Goal: Information Seeking & Learning: Check status

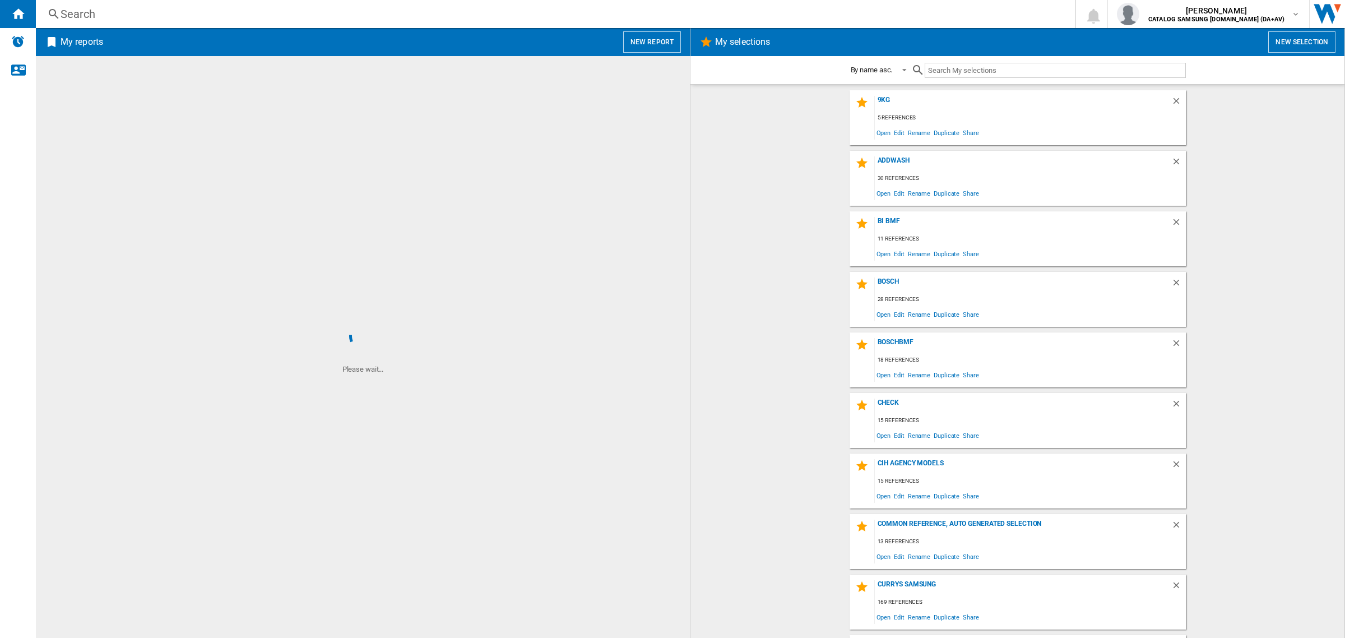
click at [536, 21] on div "Search" at bounding box center [553, 14] width 985 height 16
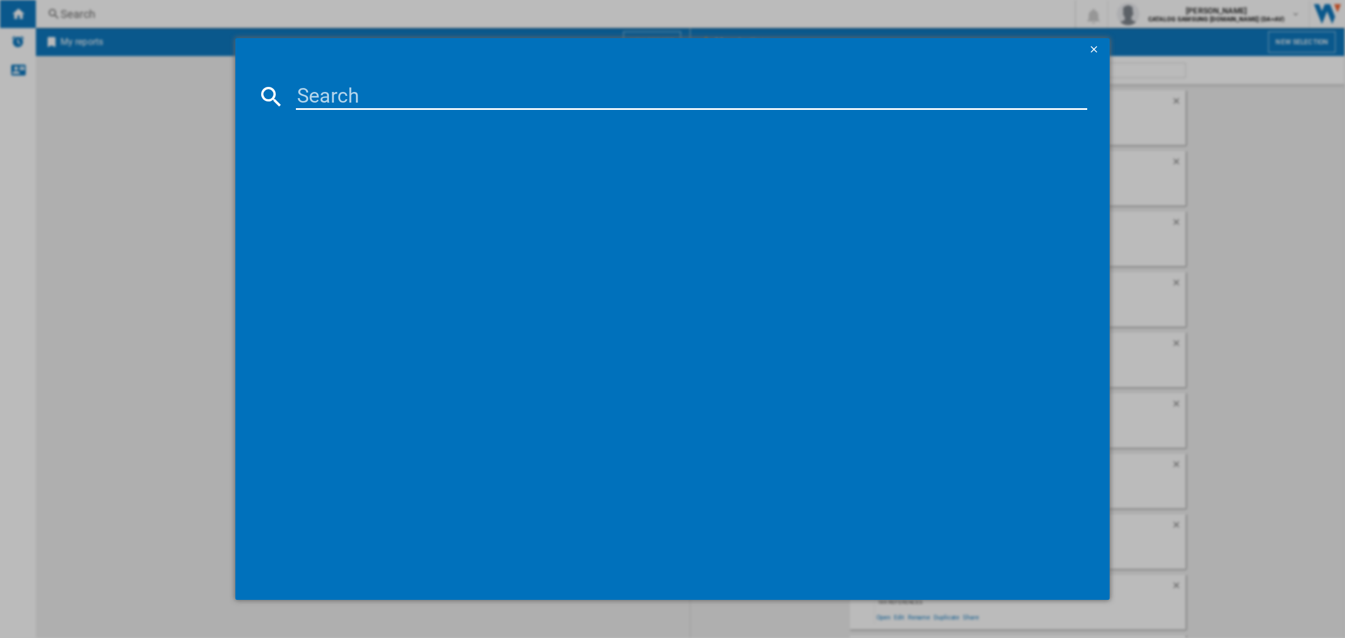
click at [463, 96] on input at bounding box center [691, 96] width 791 height 27
paste input "FDV208W"
type input "FDV208W"
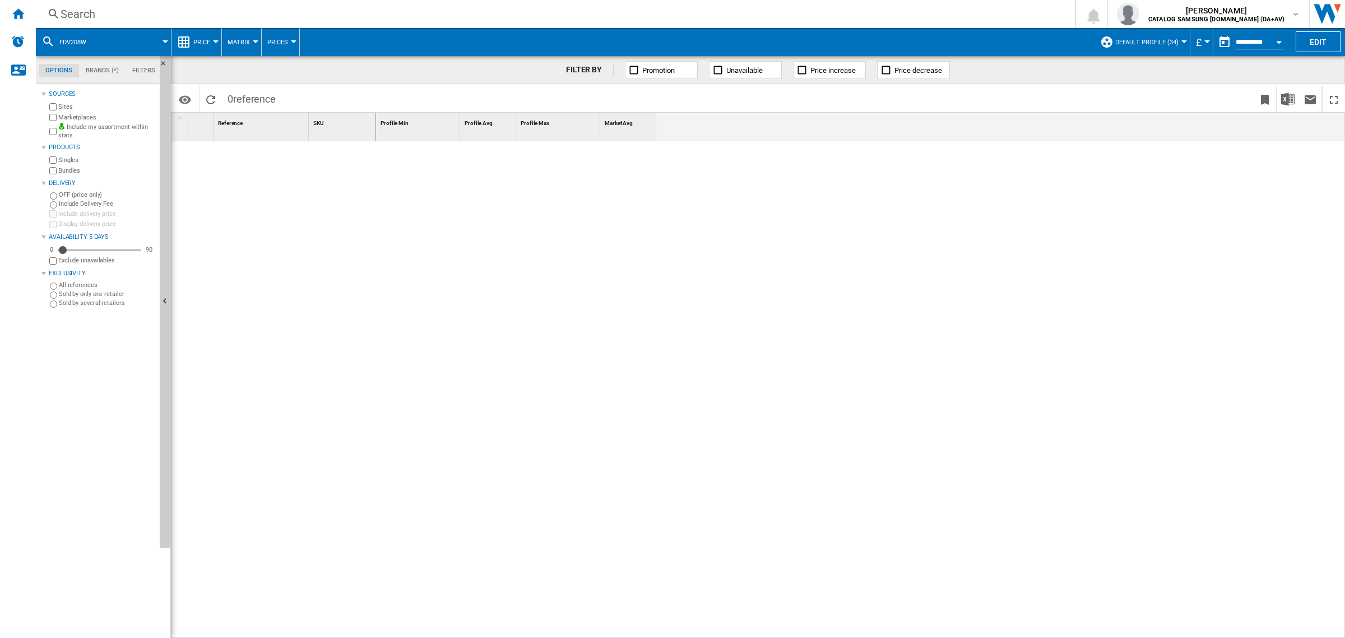
click at [200, 36] on button "Price" at bounding box center [204, 42] width 22 height 28
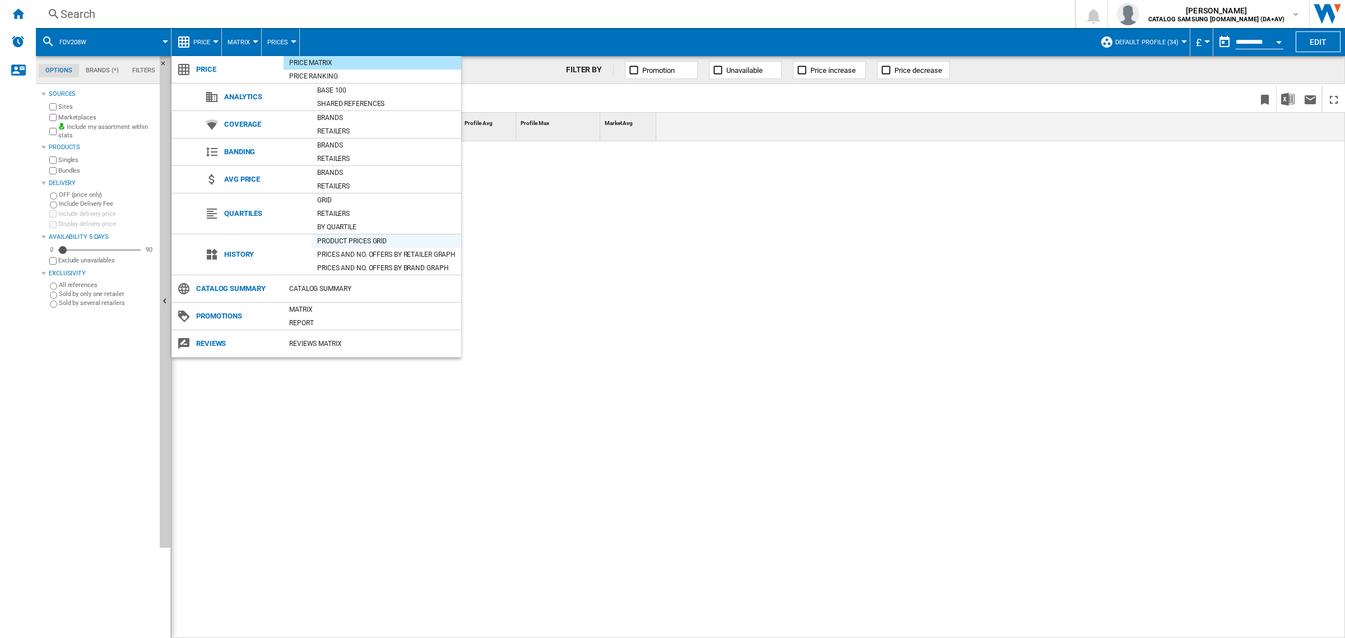
drag, startPoint x: 423, startPoint y: 236, endPoint x: 1301, endPoint y: 77, distance: 892.8
click at [424, 236] on div "Product prices grid" at bounding box center [387, 240] width 150 height 11
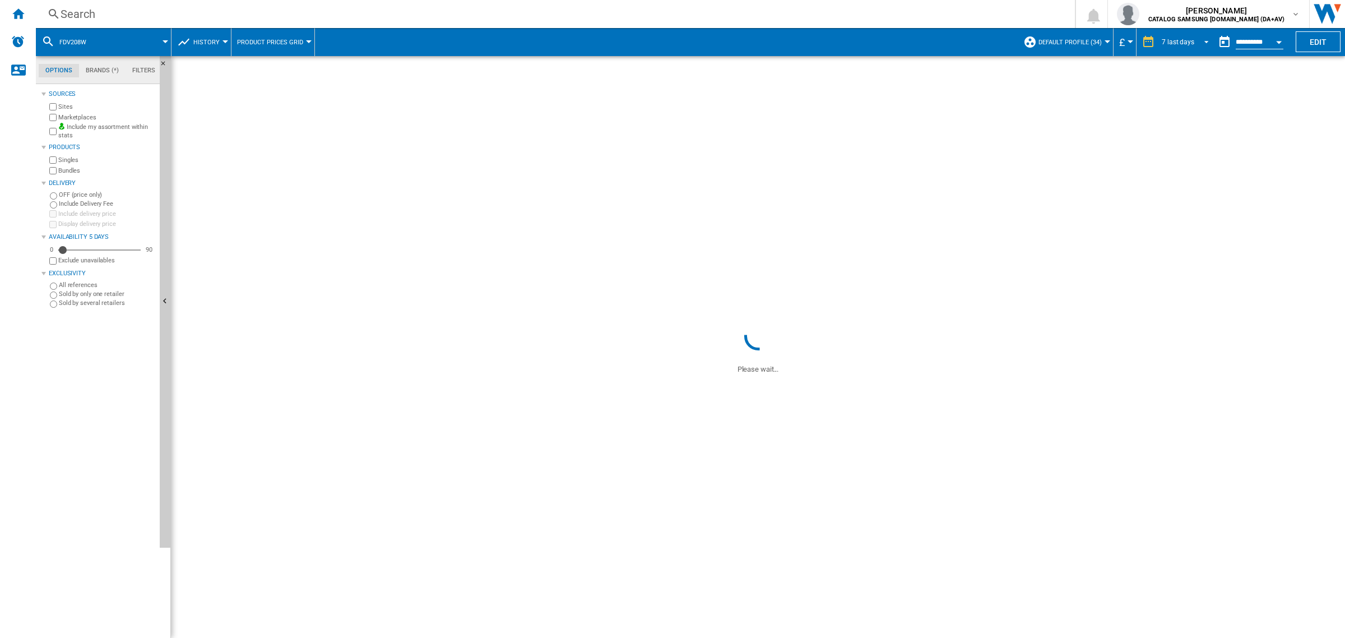
click at [1179, 39] on div "7 last days" at bounding box center [1177, 42] width 32 height 8
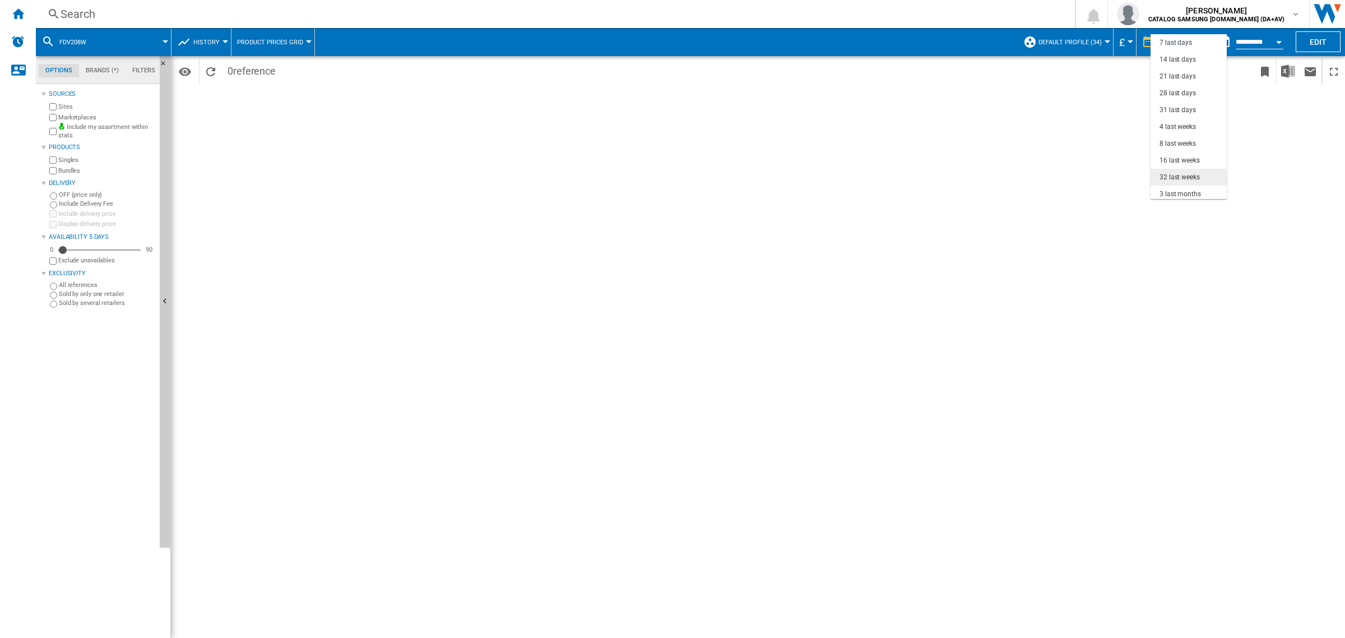
click at [1163, 172] on md-option "32 last weeks" at bounding box center [1188, 177] width 76 height 17
click at [1281, 41] on div "Open calendar" at bounding box center [1279, 42] width 6 height 3
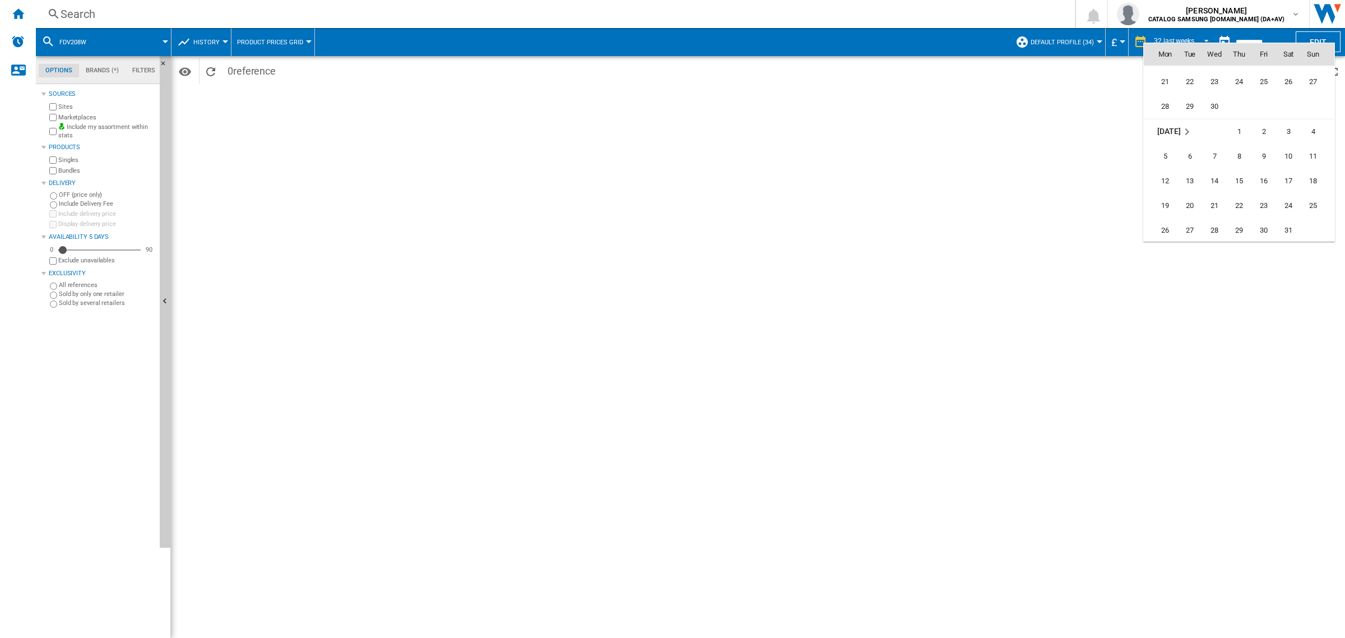
scroll to position [4715, 0]
click at [1309, 143] on span "6" at bounding box center [1312, 139] width 22 height 22
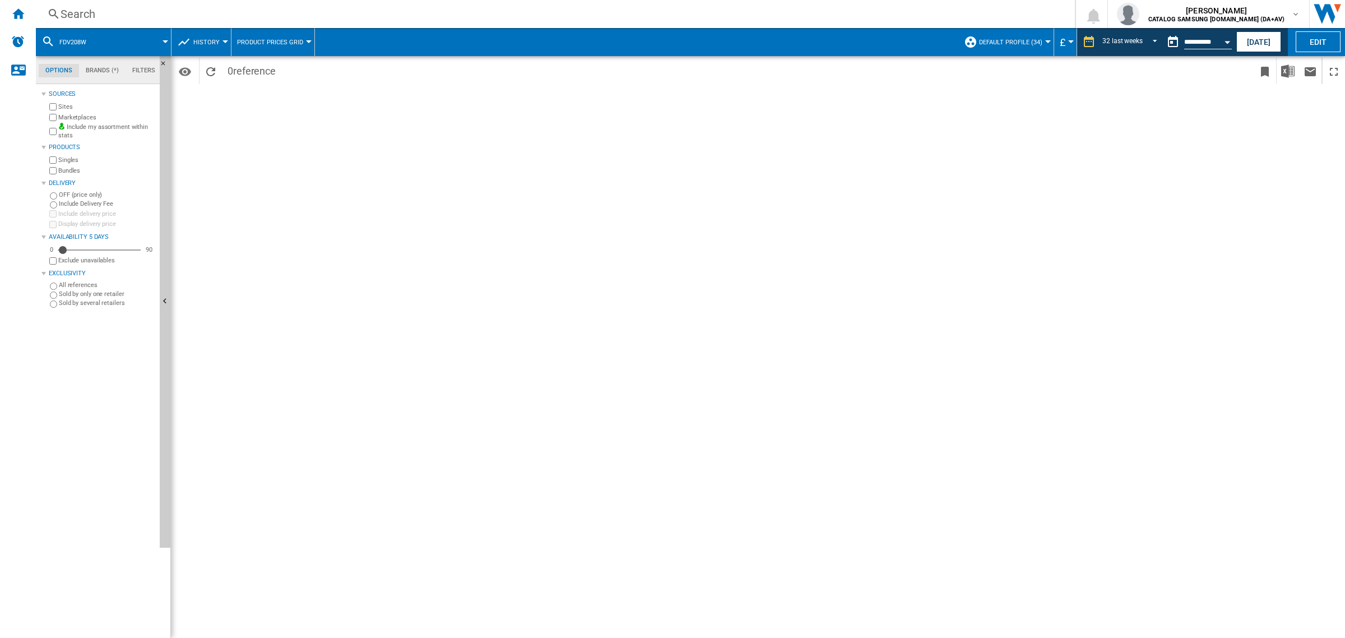
type input "**********"
click at [182, 7] on div "Search" at bounding box center [553, 14] width 985 height 16
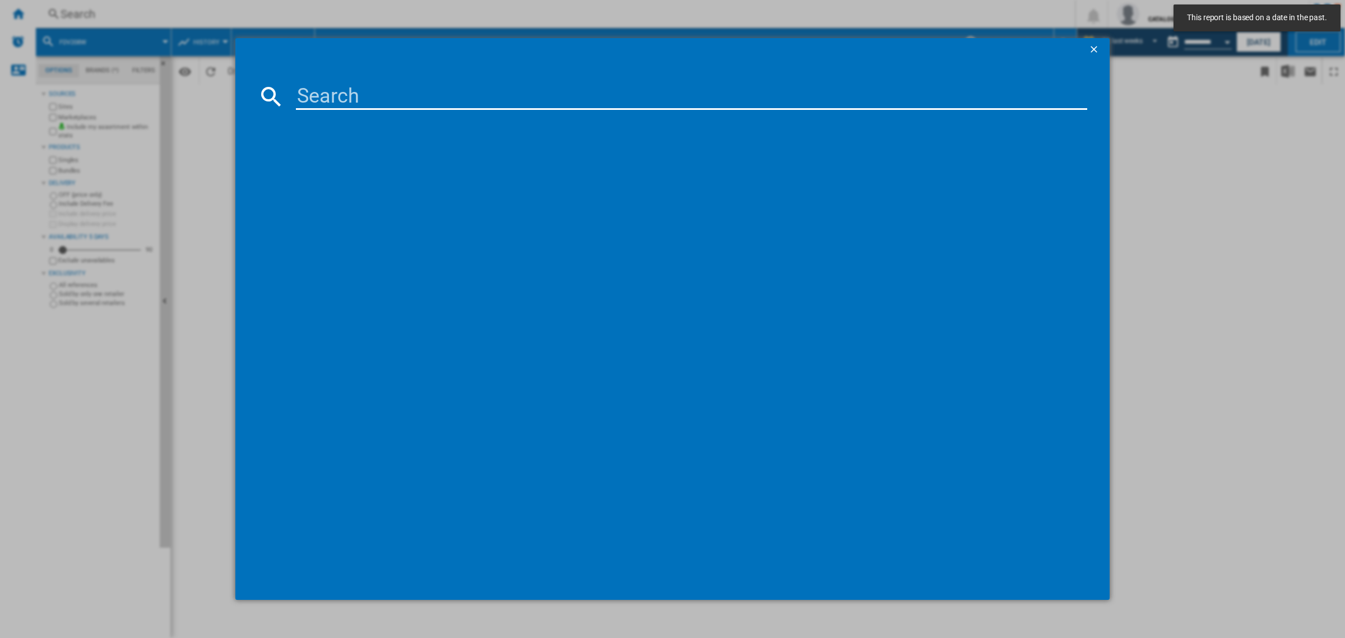
click at [337, 94] on input at bounding box center [691, 96] width 791 height 27
paste input "FDV208W"
click at [334, 96] on input "FDV208" at bounding box center [691, 96] width 791 height 27
type input "FDt208"
